Goal: Transaction & Acquisition: Register for event/course

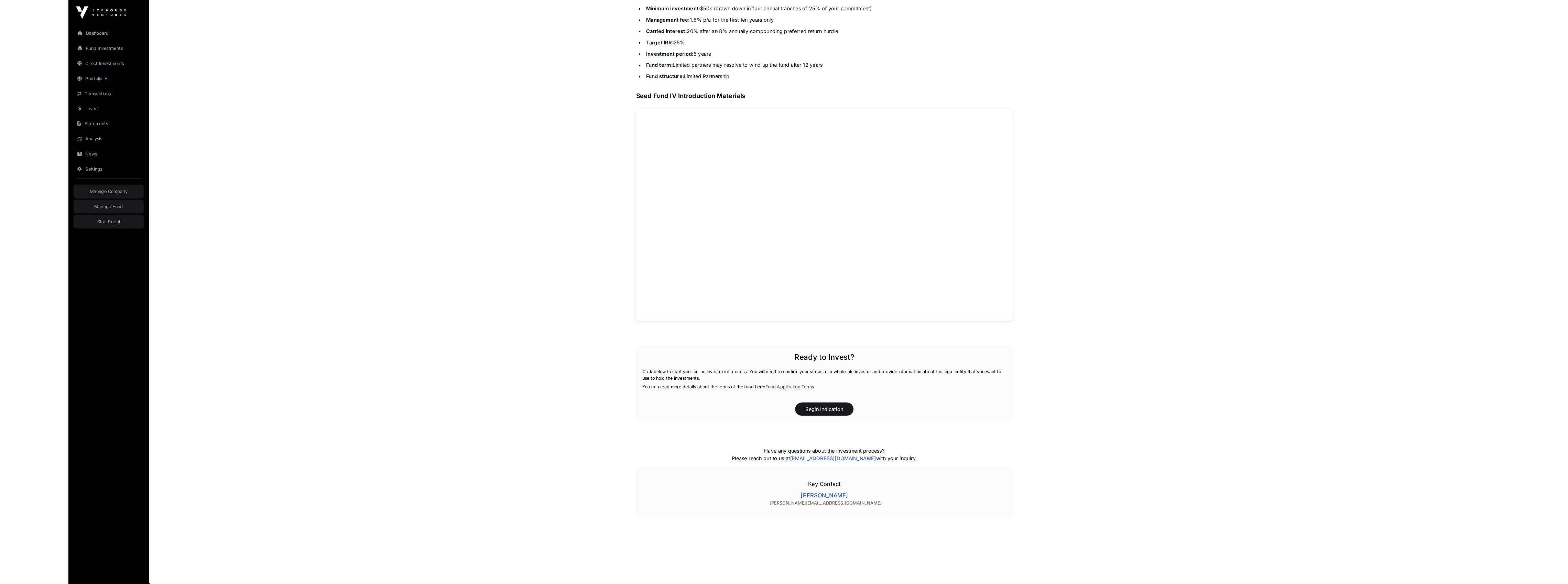
scroll to position [359, 0]
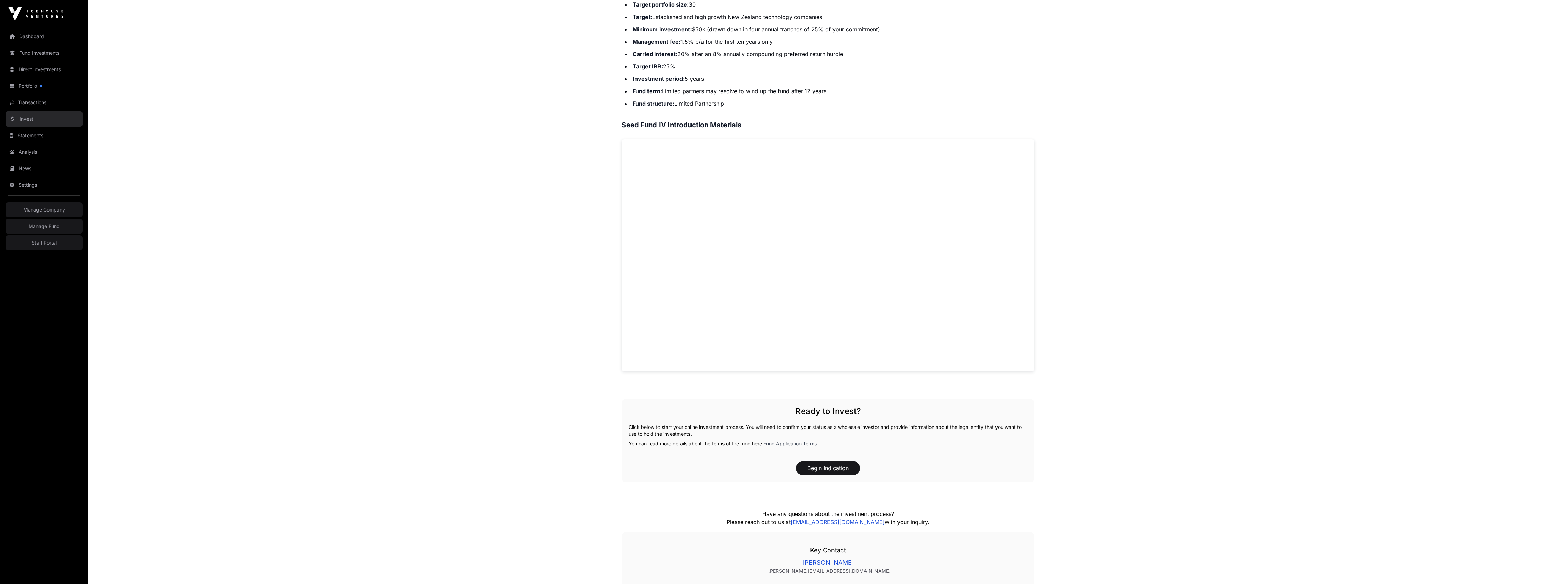
click at [51, 123] on link "Invest" at bounding box center [44, 119] width 77 height 15
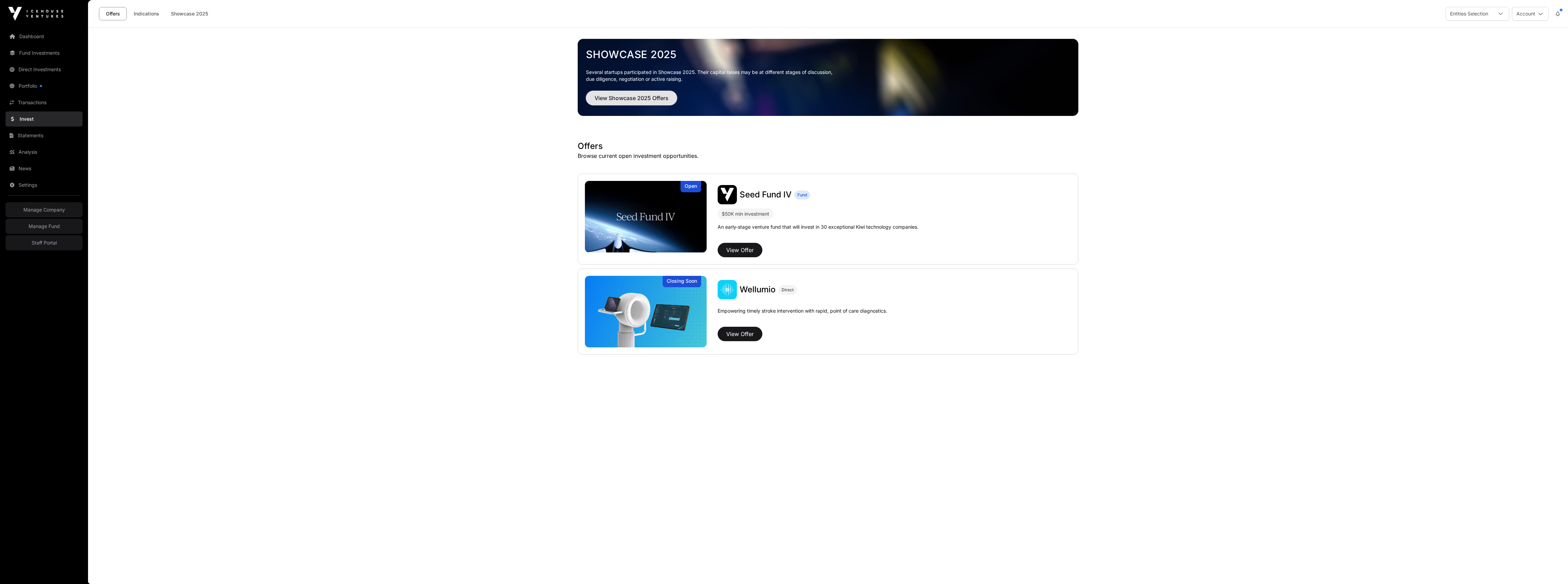
click at [657, 103] on button "View Showcase 2025 Offers" at bounding box center [631, 98] width 91 height 14
click at [654, 97] on span "View Showcase 2025 Offers" at bounding box center [631, 98] width 74 height 8
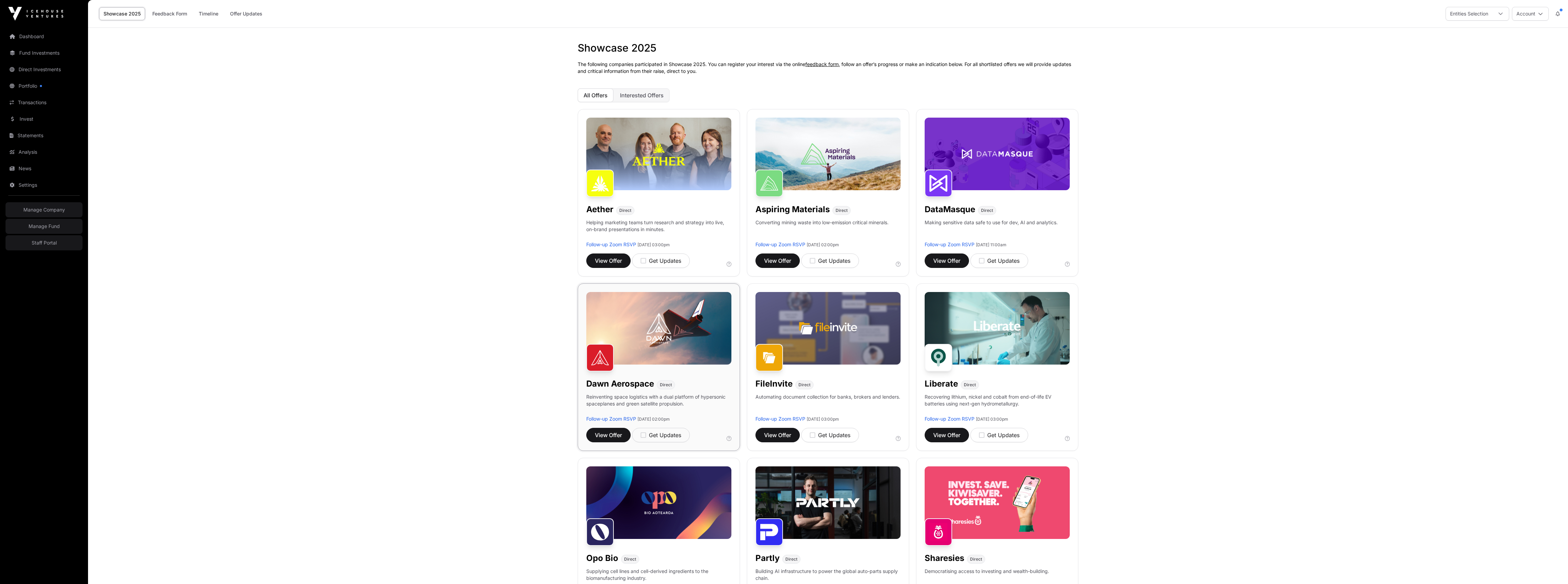
click at [664, 363] on img at bounding box center [658, 328] width 145 height 72
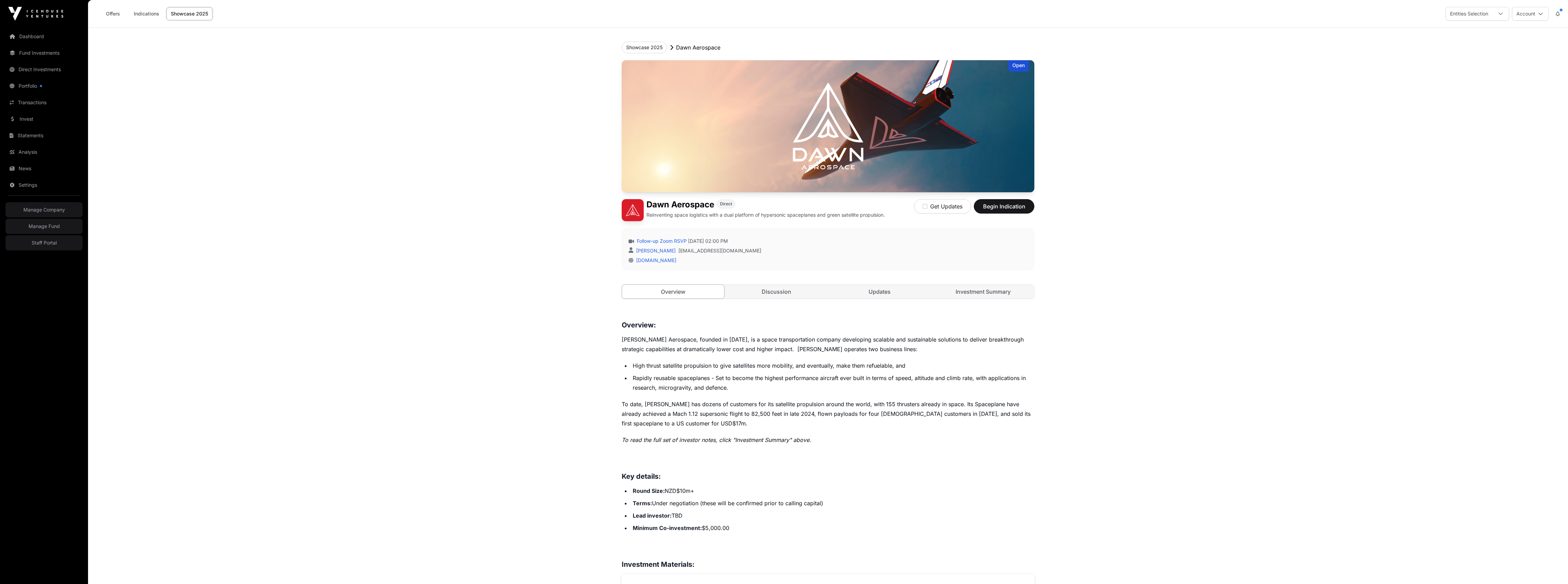
click at [826, 214] on p "Reinventing space logistics with a dual platform of hypersonic spaceplanes and …" at bounding box center [765, 215] width 238 height 7
copy div "Reinventing space logistics with a dual platform of hypersonic spaceplanes and …"
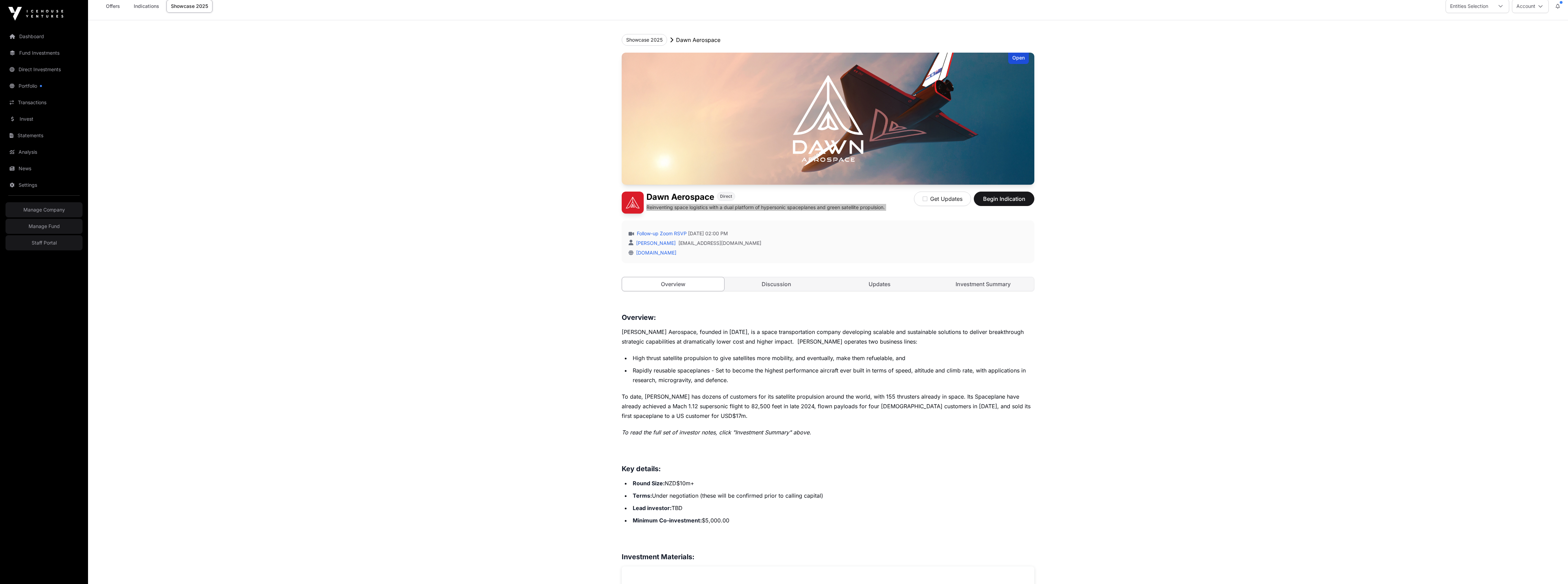
scroll to position [12, 0]
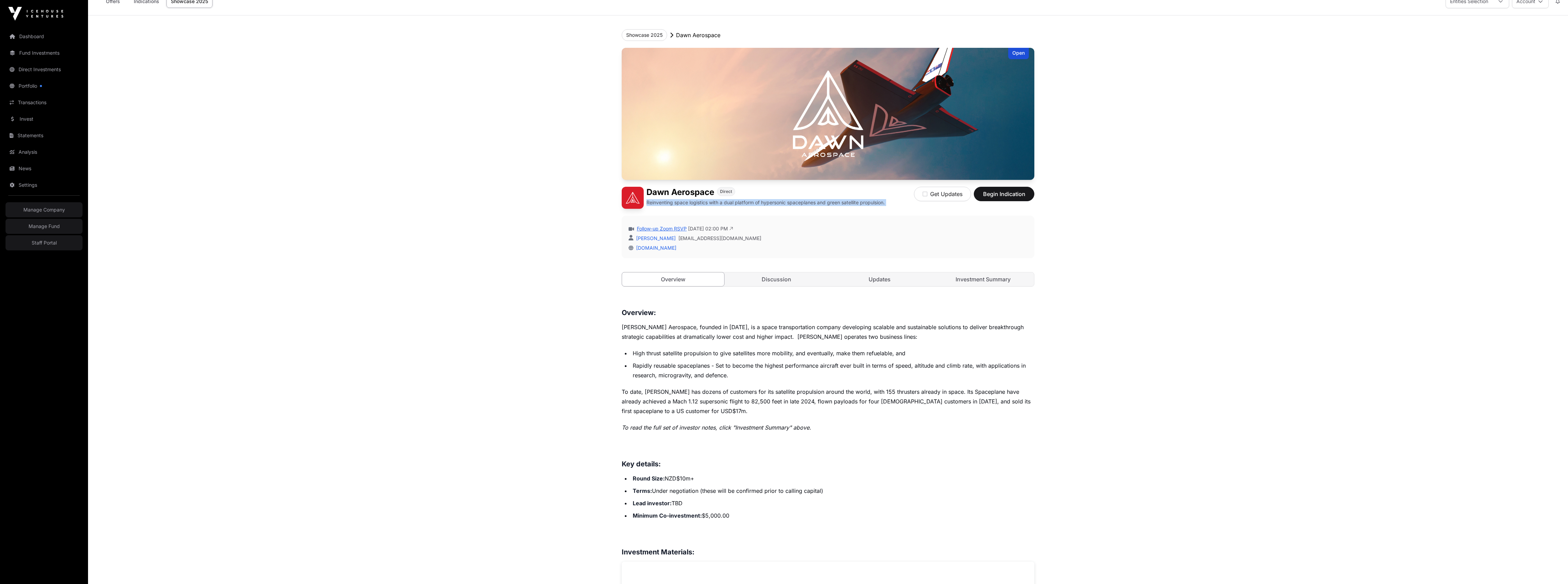
click at [674, 229] on link "Follow-up Zoom RSVP" at bounding box center [661, 228] width 51 height 7
